Goal: Browse casually: Explore the website without a specific task or goal

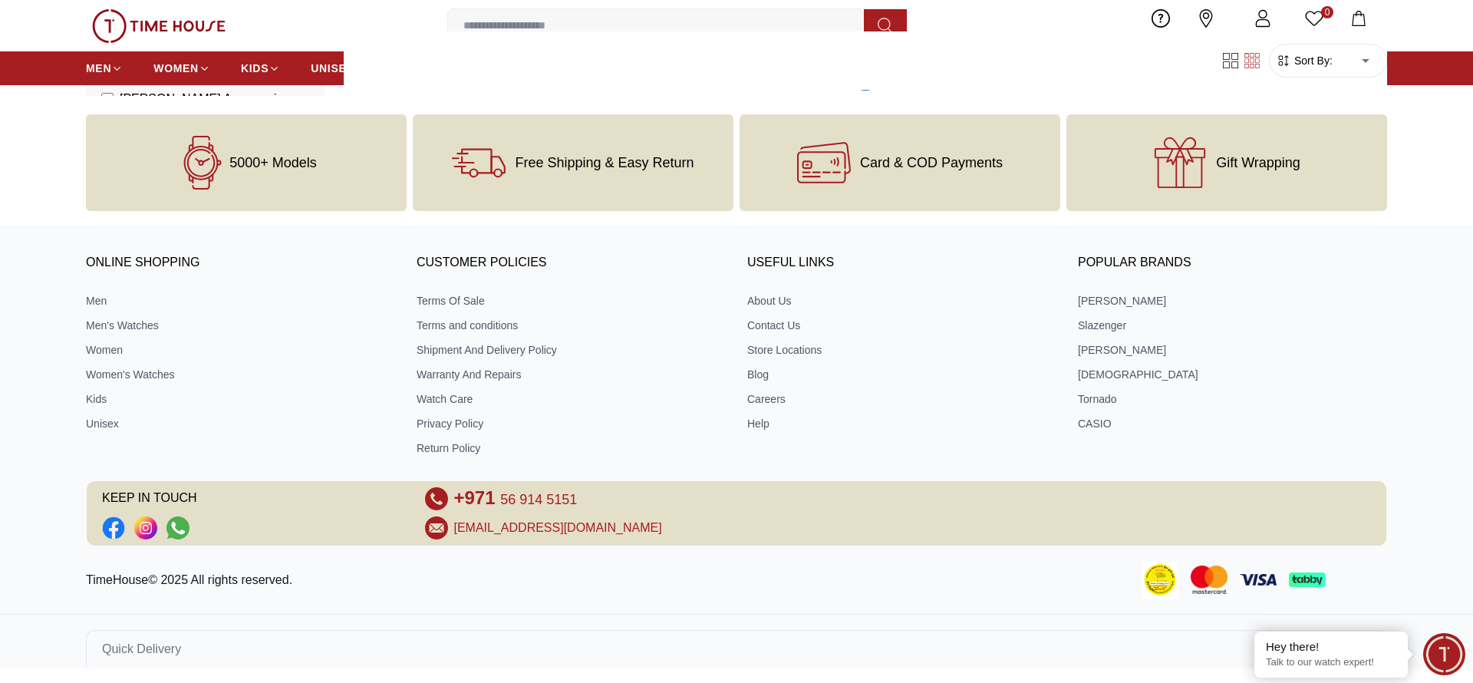
scroll to position [1668, 0]
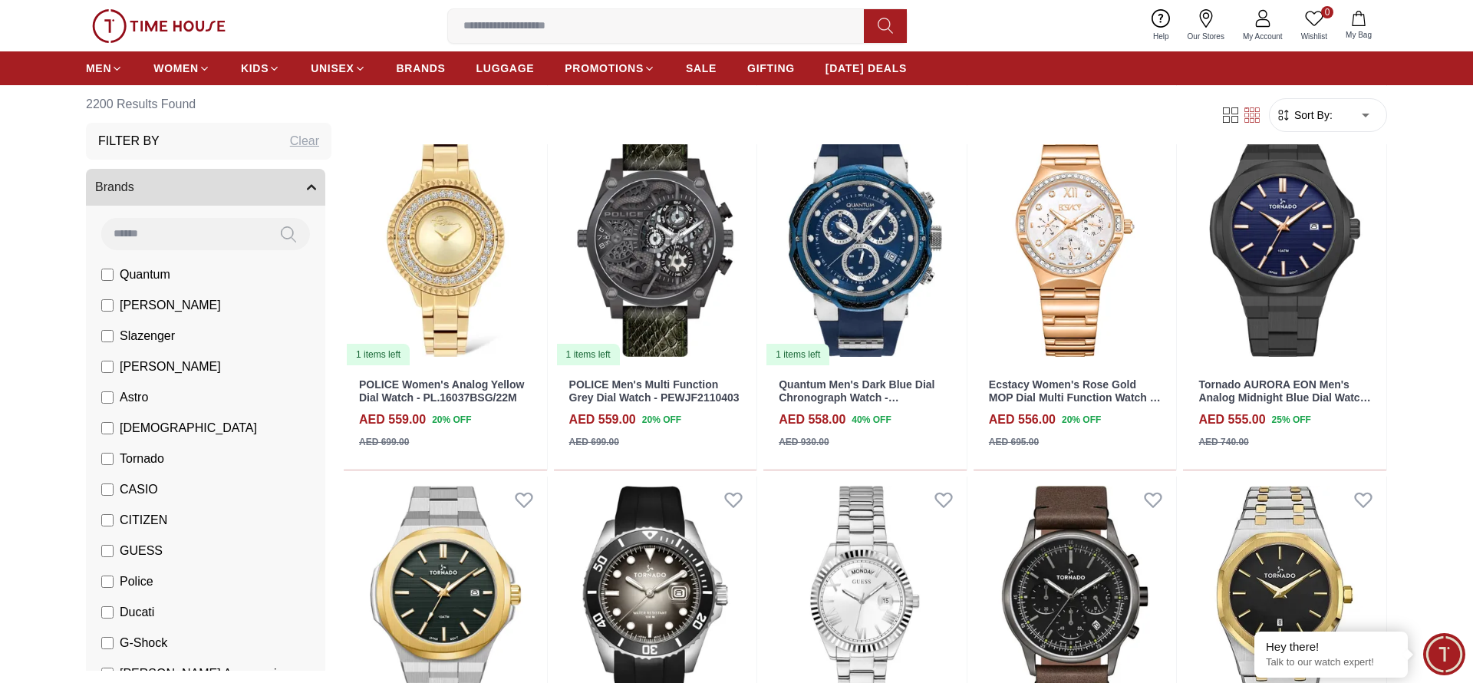
scroll to position [4666, 0]
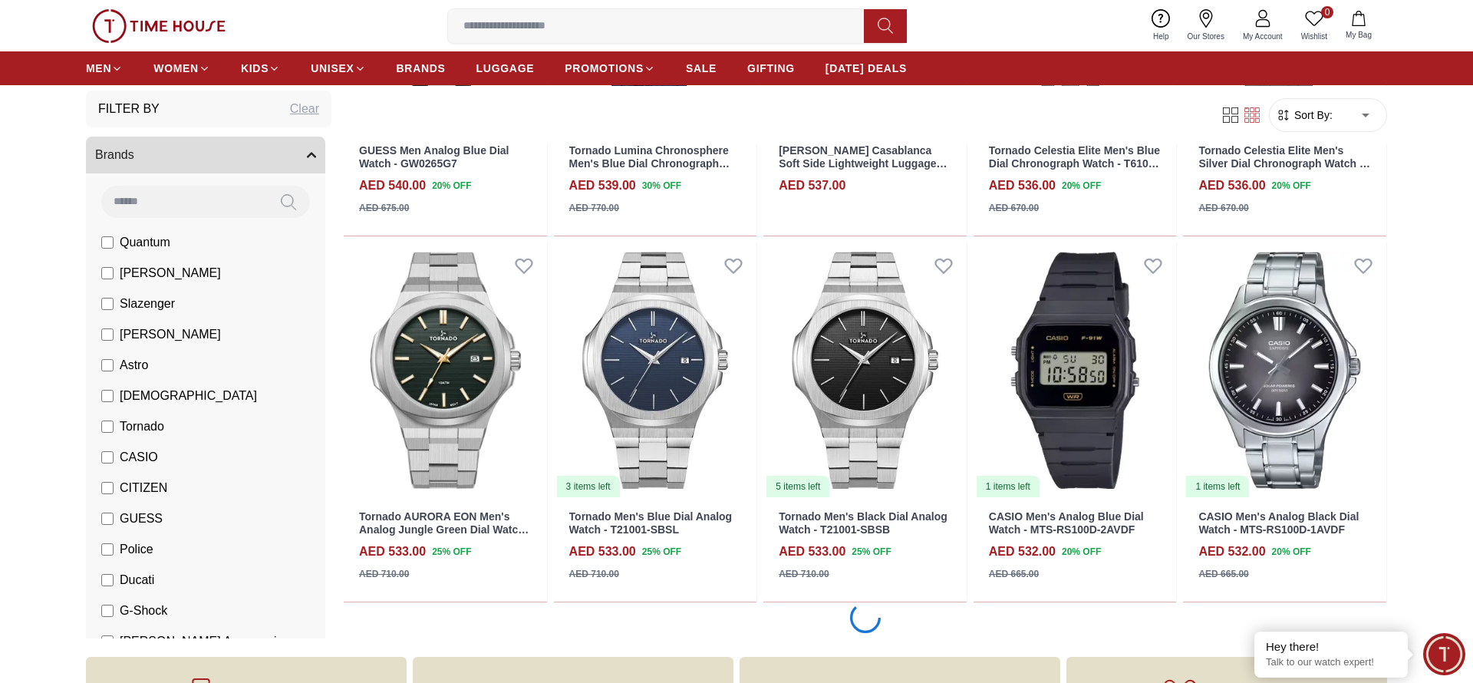
scroll to position [6165, 0]
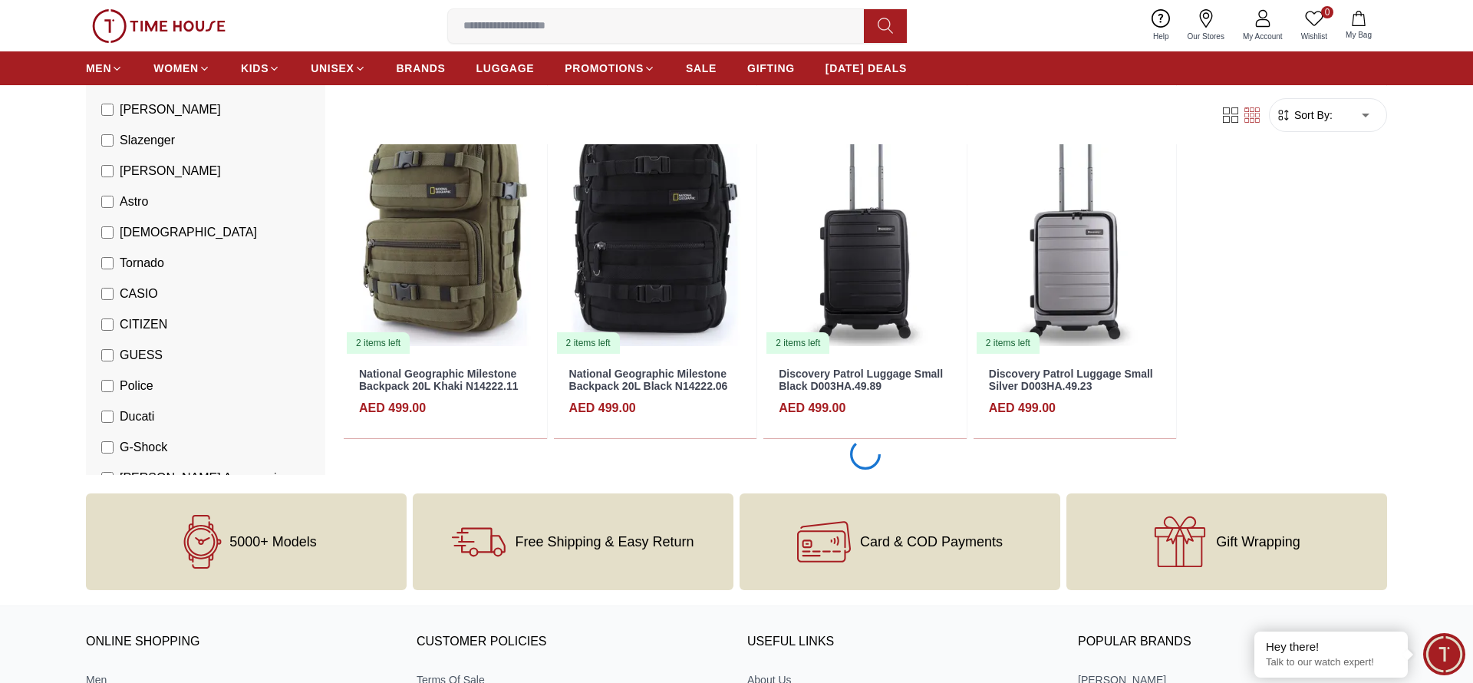
scroll to position [9143, 0]
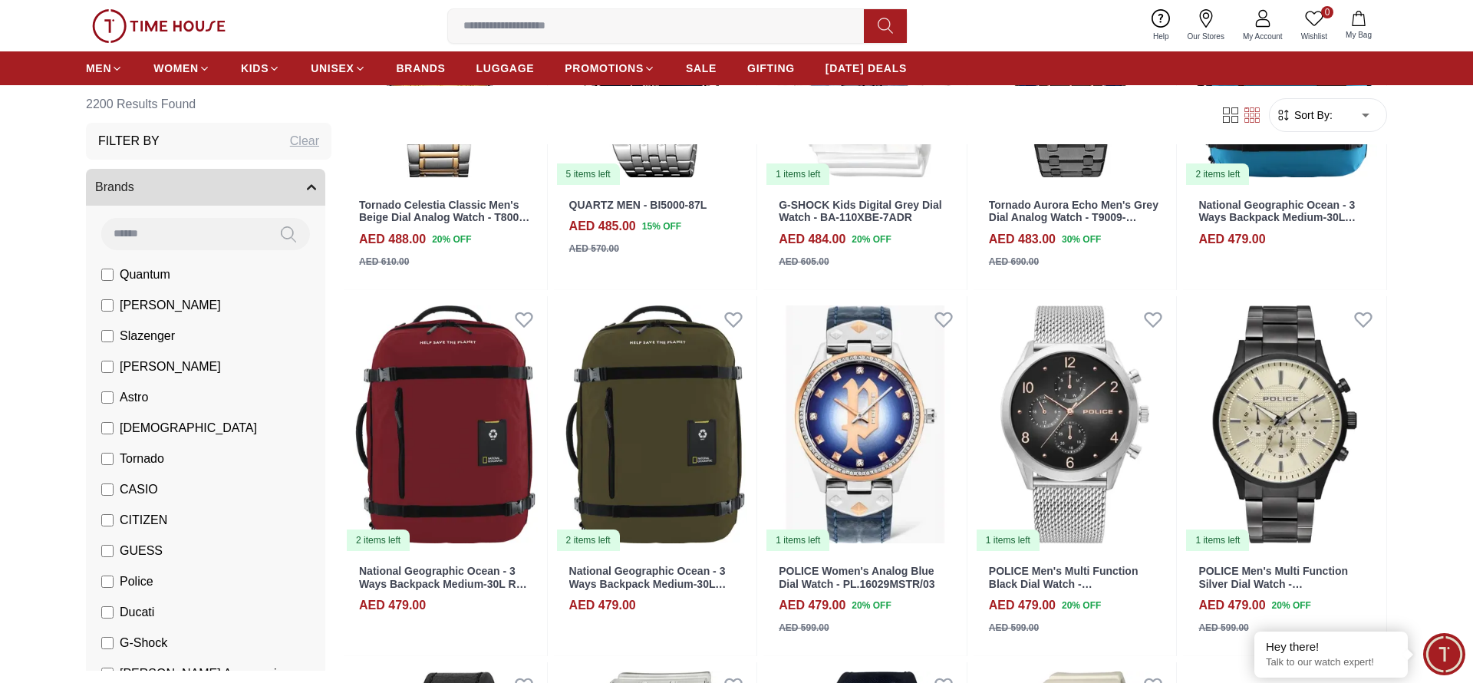
scroll to position [12121, 0]
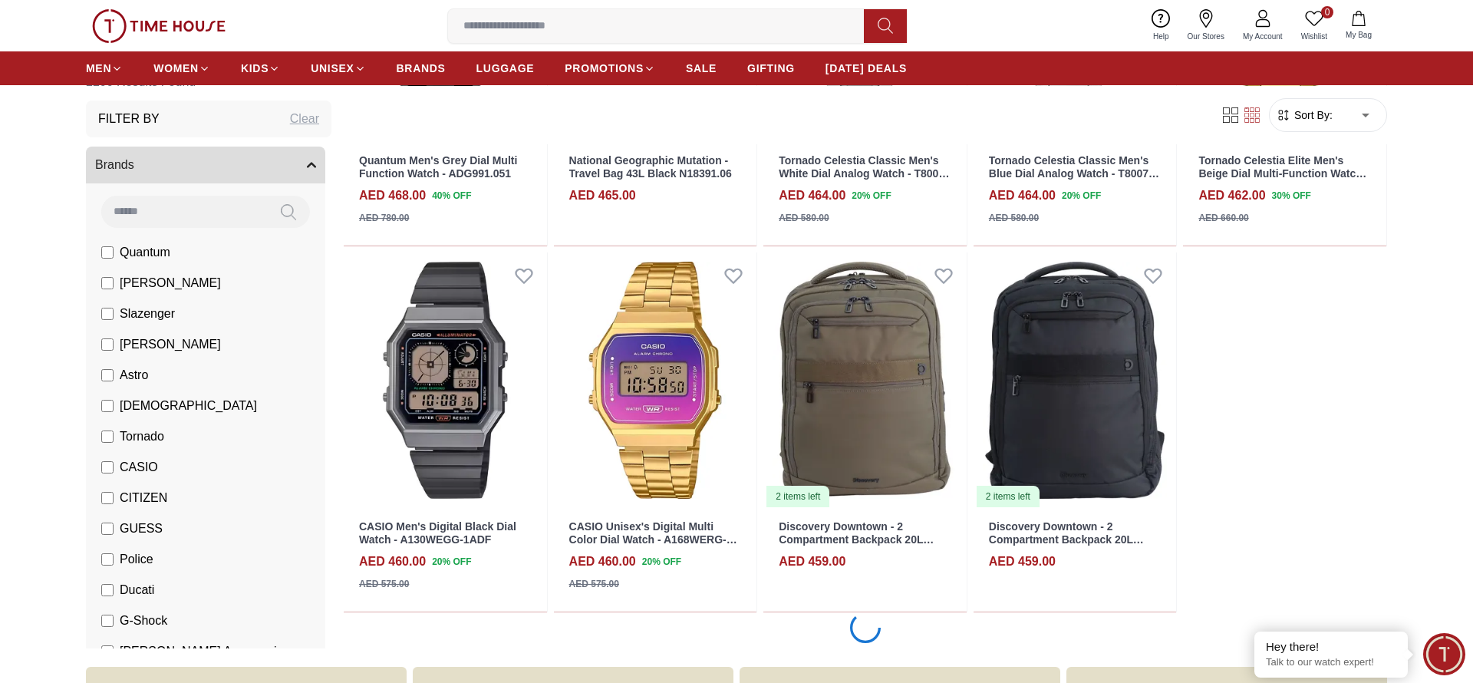
scroll to position [15119, 0]
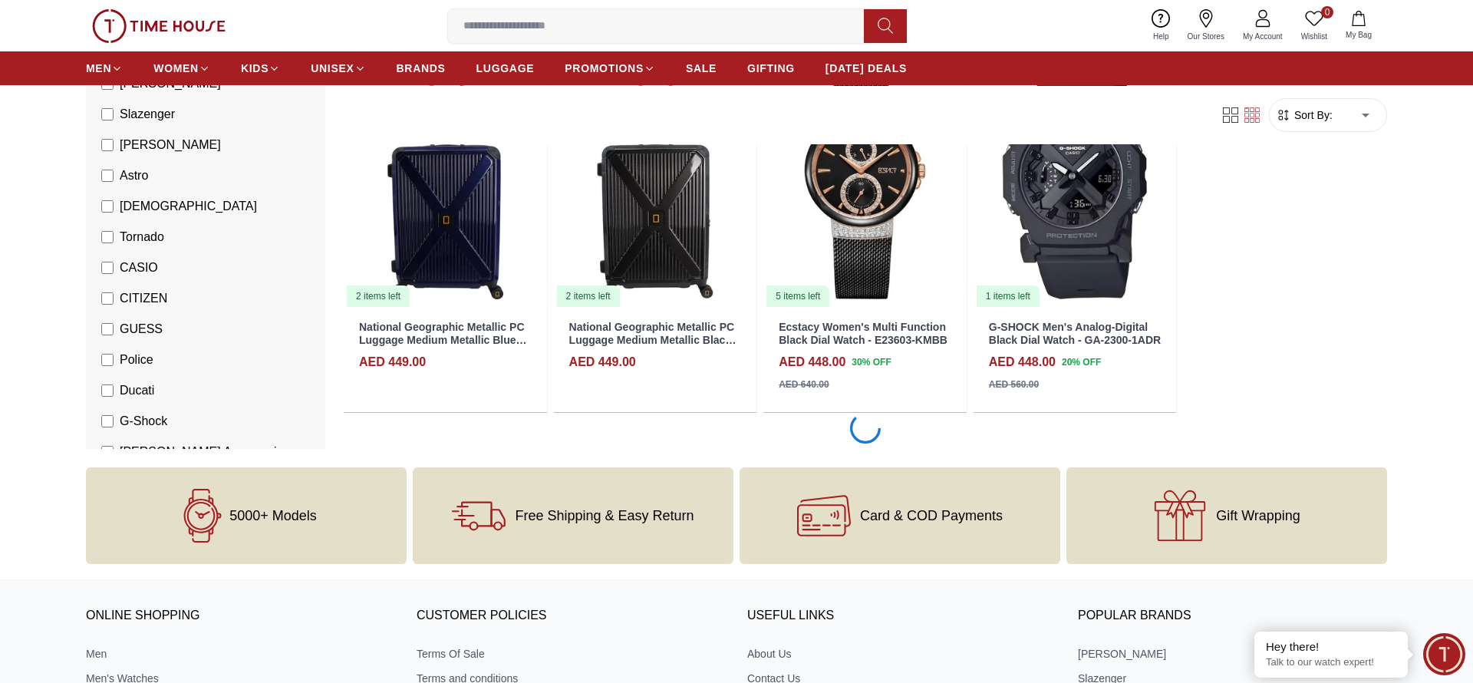
scroll to position [16598, 0]
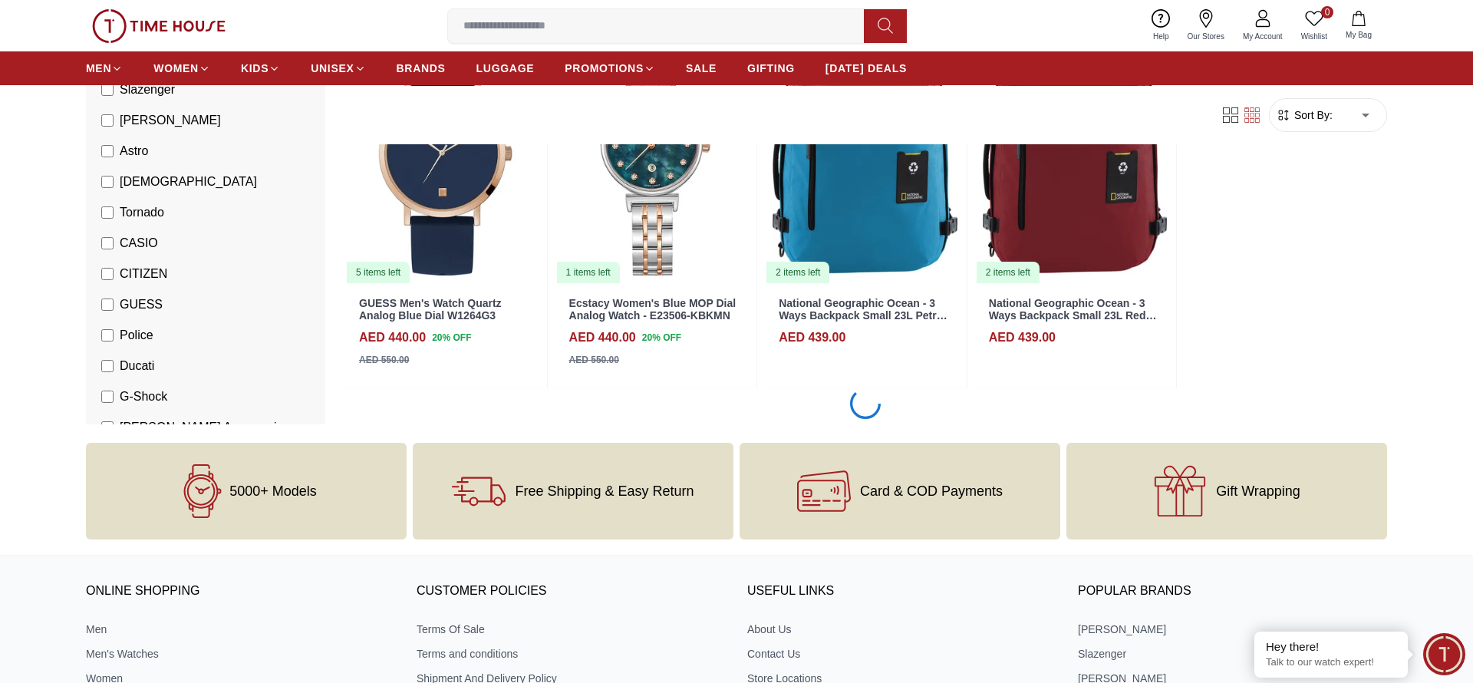
scroll to position [18094, 0]
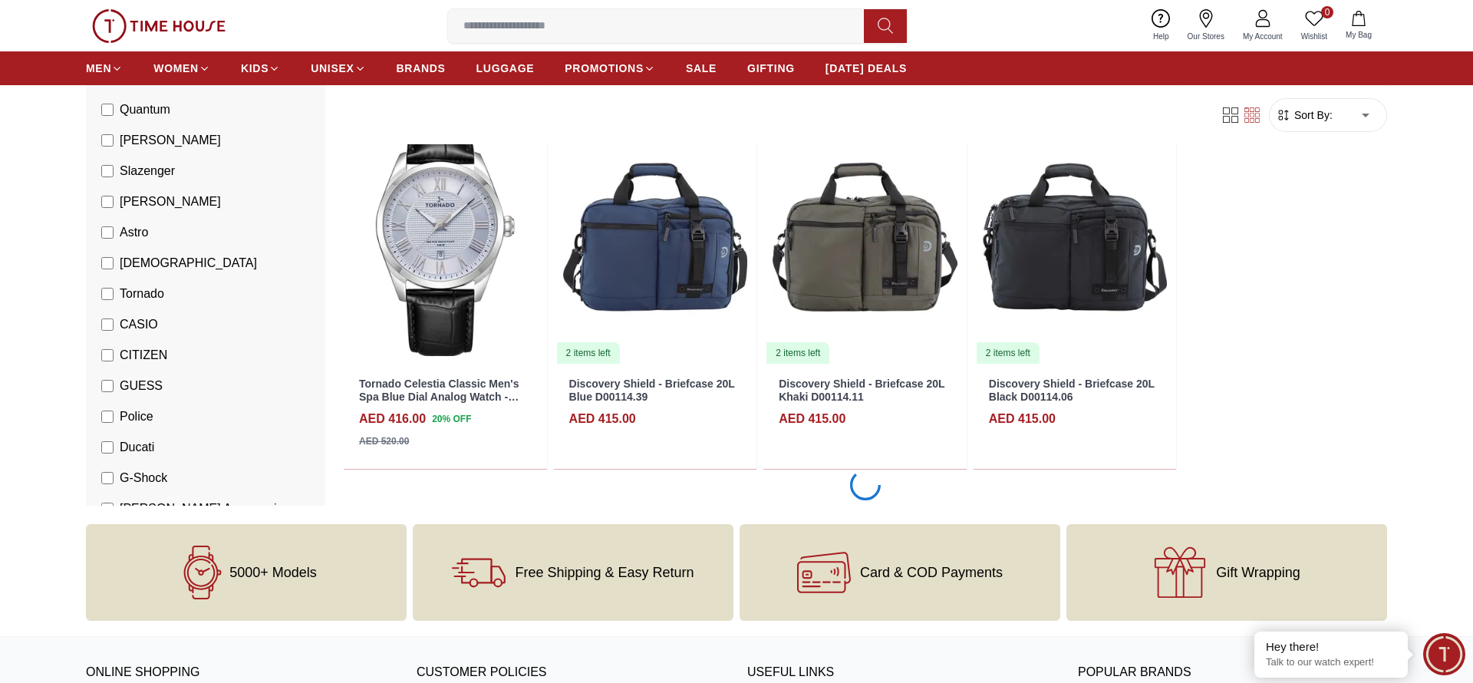
scroll to position [21075, 0]
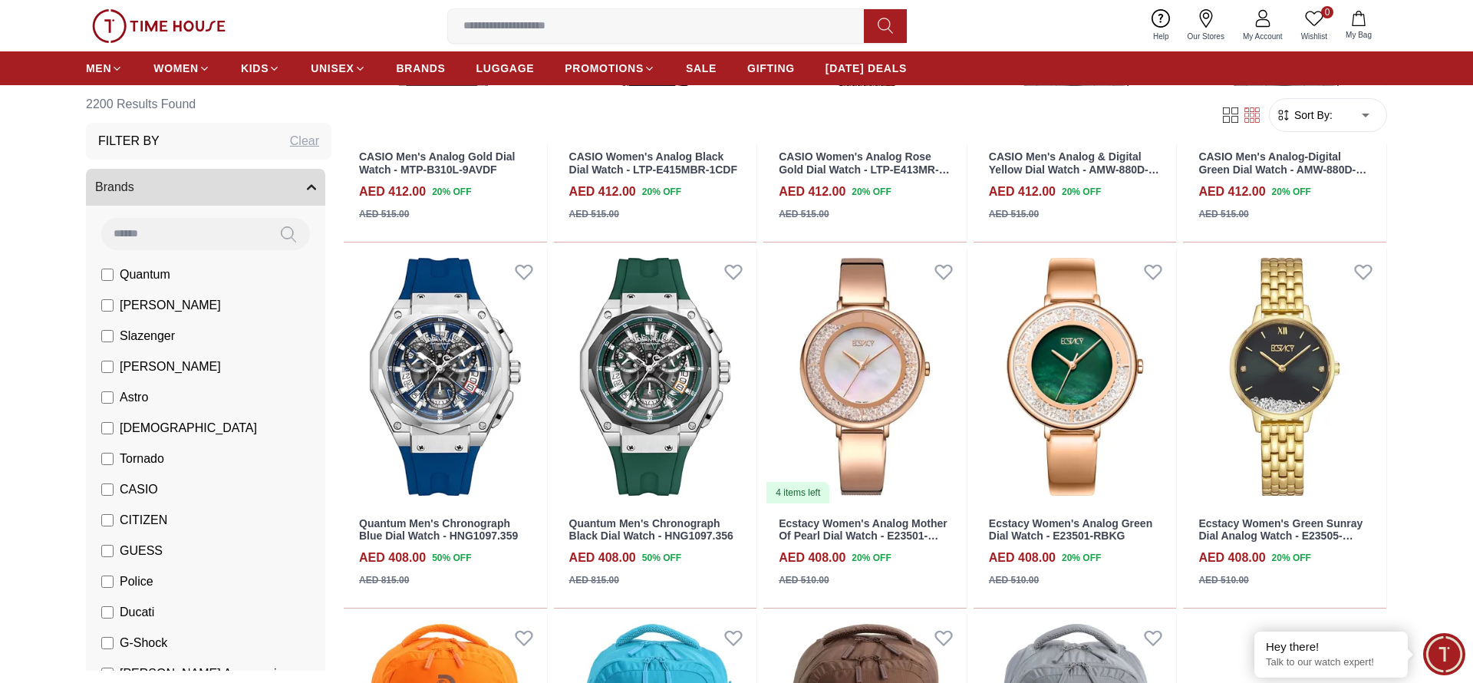
scroll to position [21937, 0]
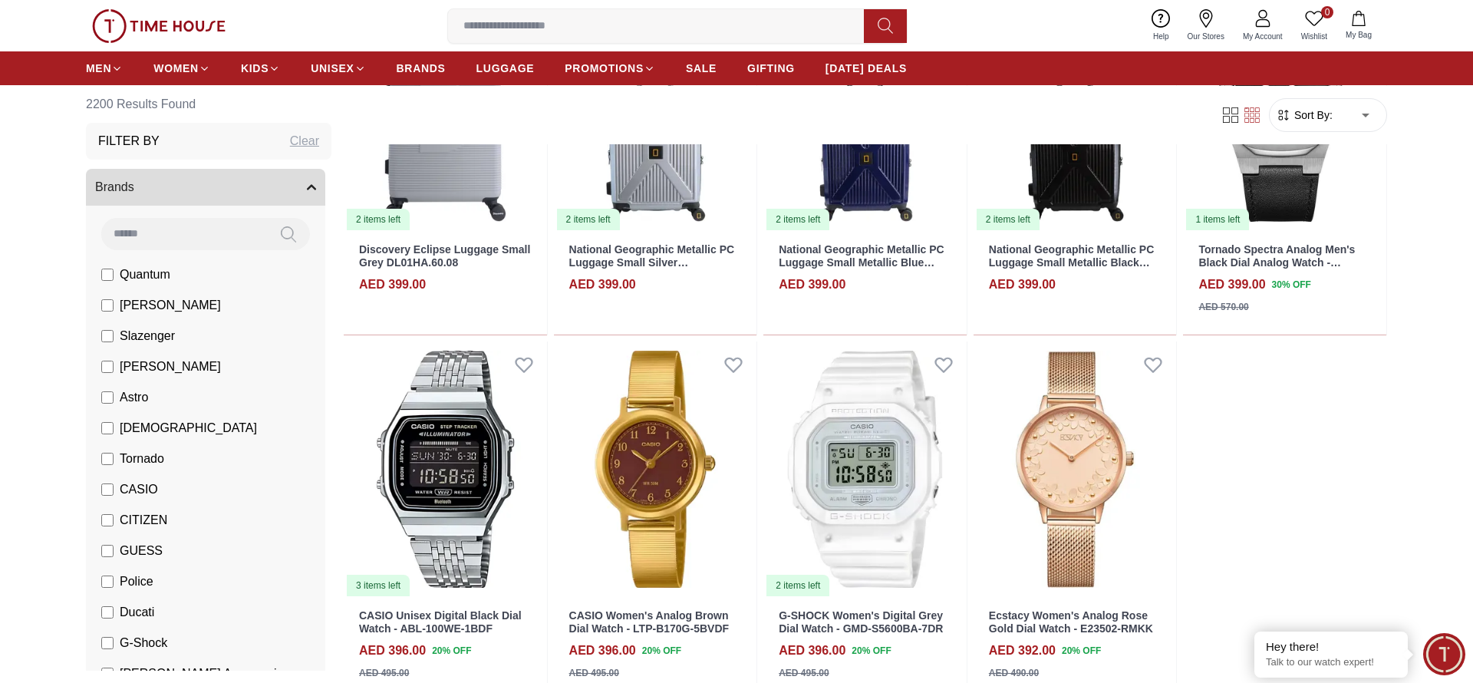
scroll to position [23305, 0]
